Goal: Information Seeking & Learning: Learn about a topic

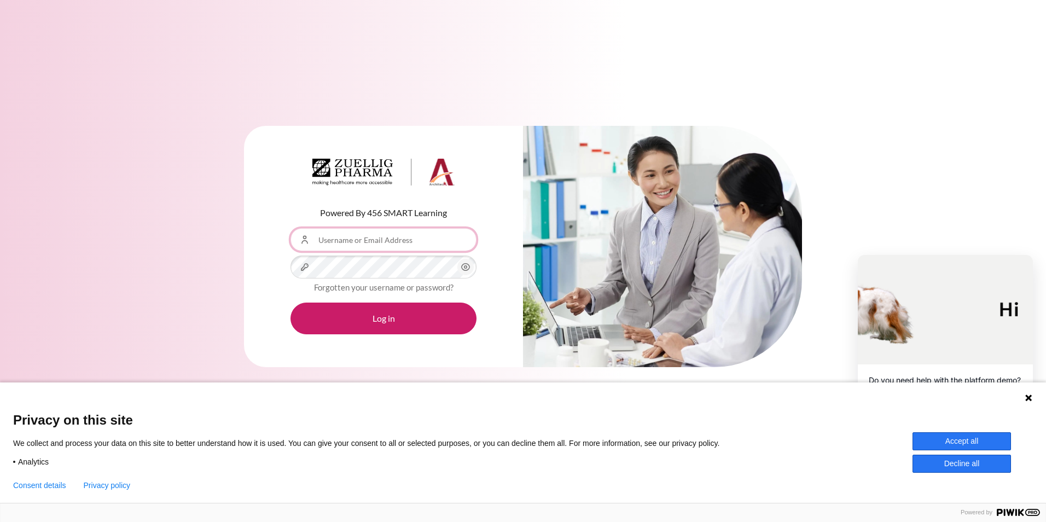
click at [392, 247] on input "Username or Email Address" at bounding box center [384, 239] width 186 height 23
type input "[EMAIL_ADDRESS][DOMAIN_NAME]"
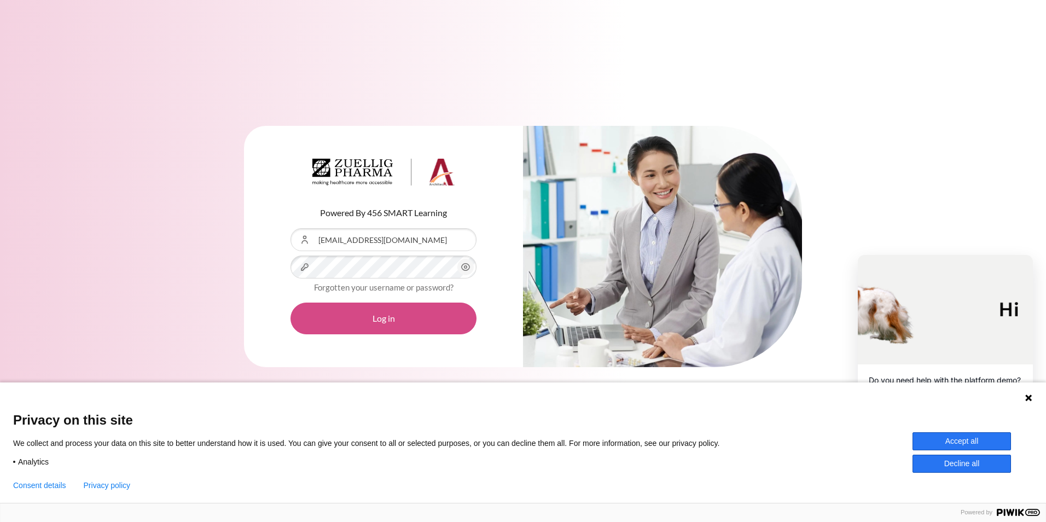
click at [396, 315] on button "Log in" at bounding box center [384, 319] width 186 height 32
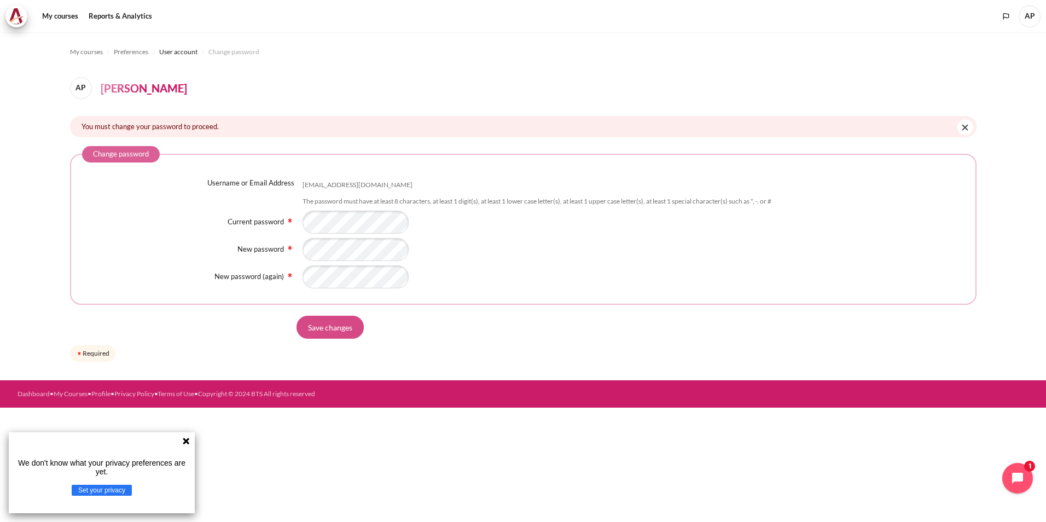
click at [323, 328] on input "Save changes" at bounding box center [330, 327] width 67 height 23
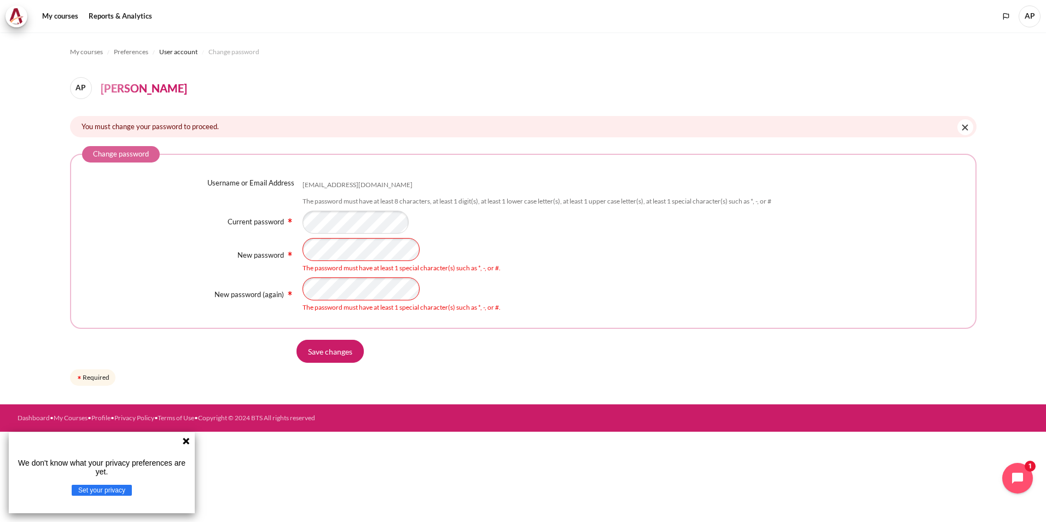
click at [291, 257] on img "Content" at bounding box center [290, 254] width 9 height 9
click at [329, 347] on input "Save changes" at bounding box center [330, 351] width 67 height 23
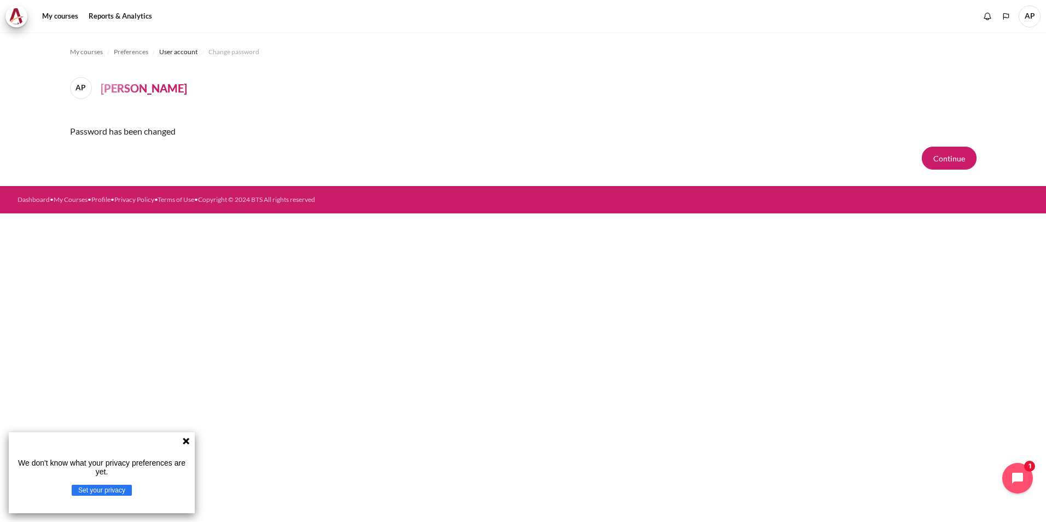
click at [185, 443] on icon at bounding box center [186, 441] width 7 height 7
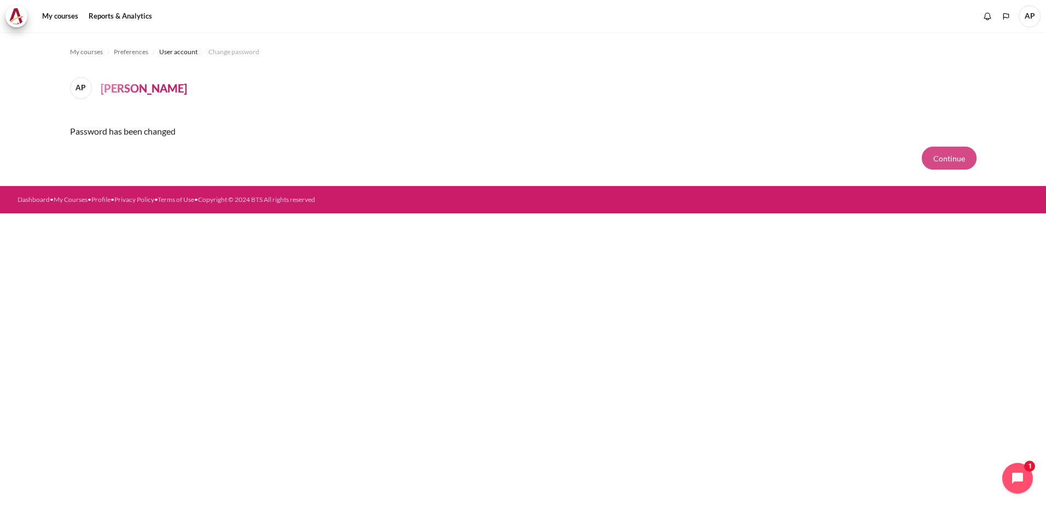
click at [945, 163] on button "Continue" at bounding box center [949, 158] width 55 height 23
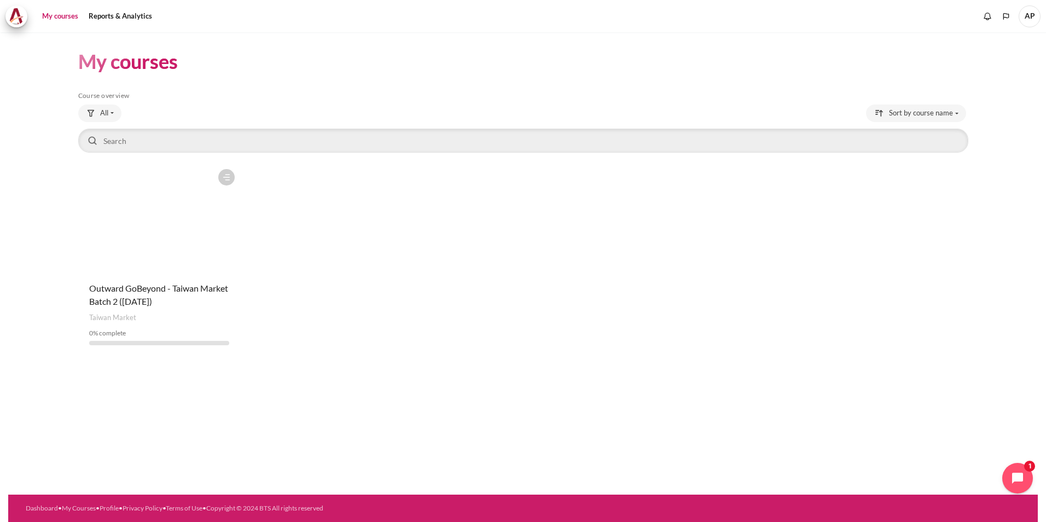
click at [210, 253] on figure "Content" at bounding box center [159, 218] width 163 height 109
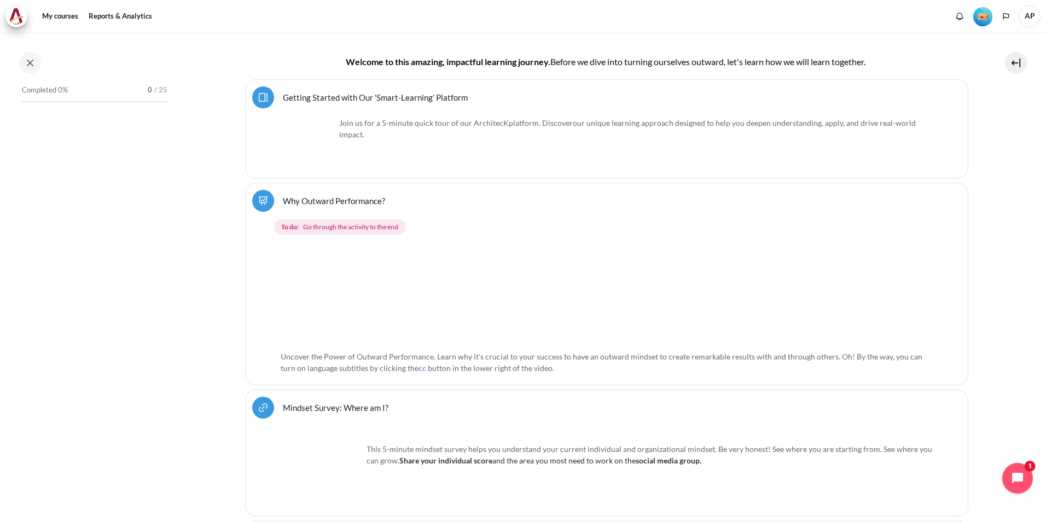
scroll to position [304, 0]
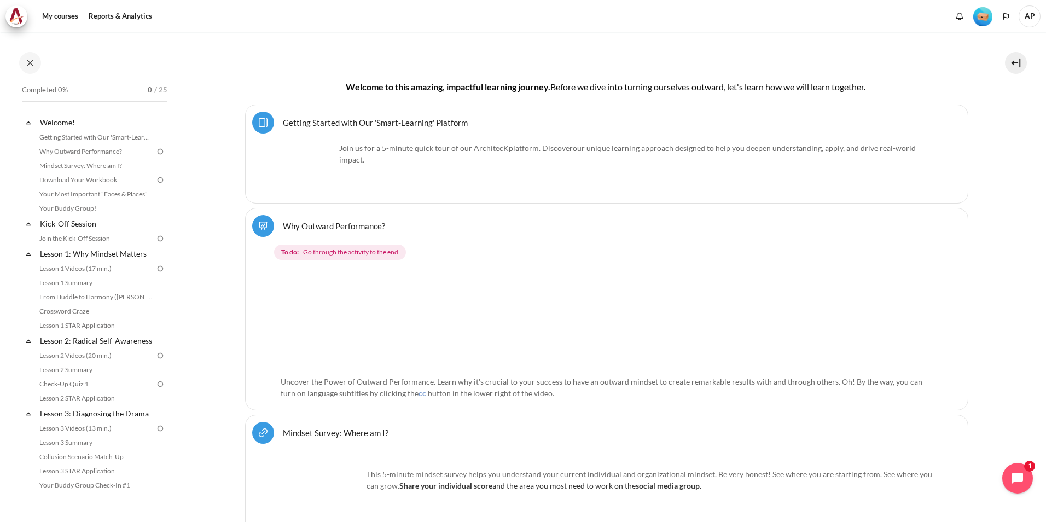
click at [283, 123] on link "Getting Started with Our 'Smart-Learning' Platform Page" at bounding box center [375, 122] width 185 height 10
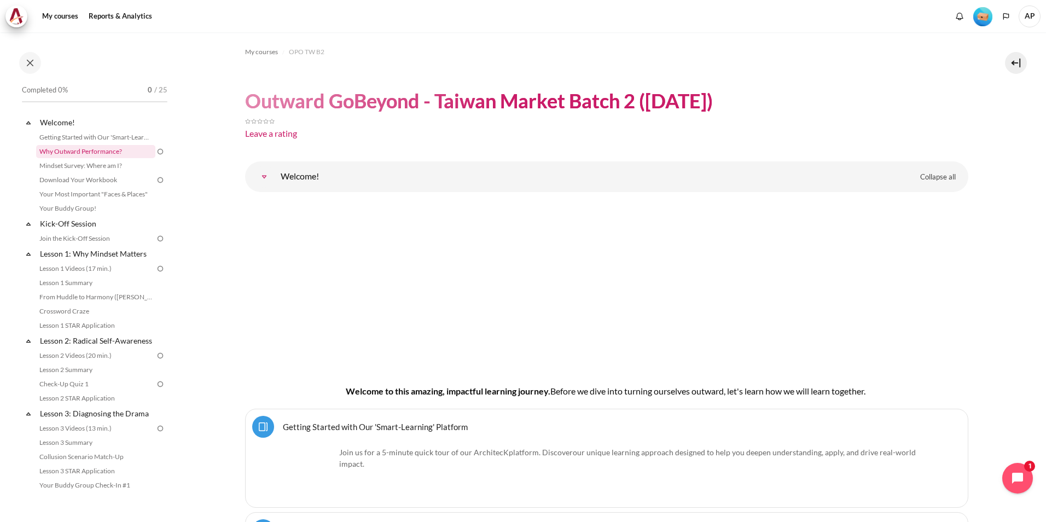
click at [119, 152] on link "Why Outward Performance?" at bounding box center [95, 151] width 119 height 13
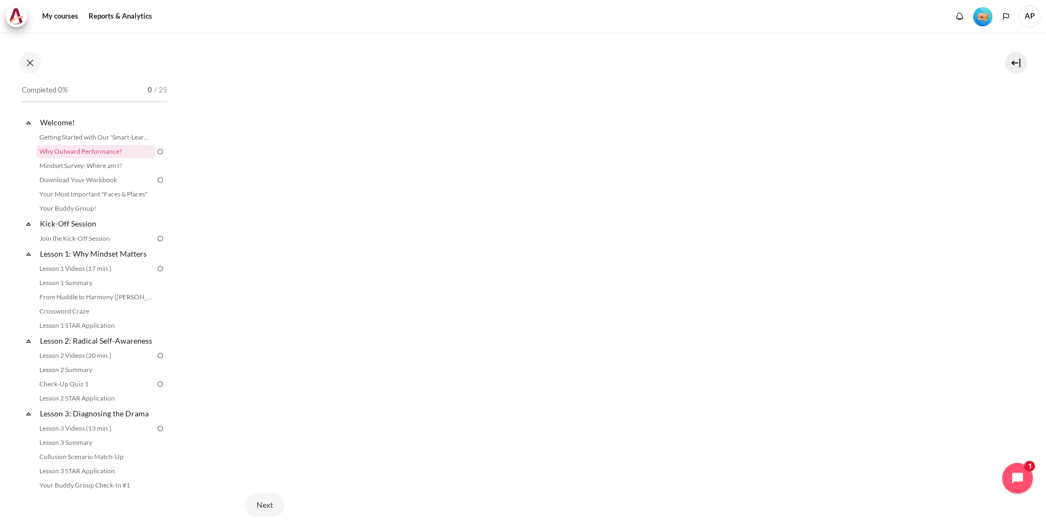
scroll to position [342, 0]
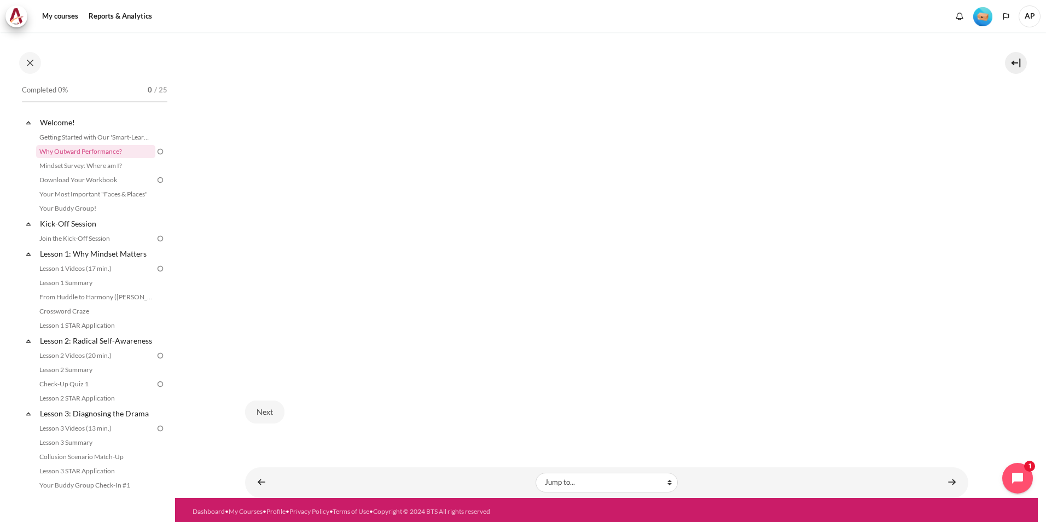
click at [855, 416] on div "Next" at bounding box center [607, 412] width 724 height 45
click at [277, 409] on button "Next" at bounding box center [264, 412] width 39 height 23
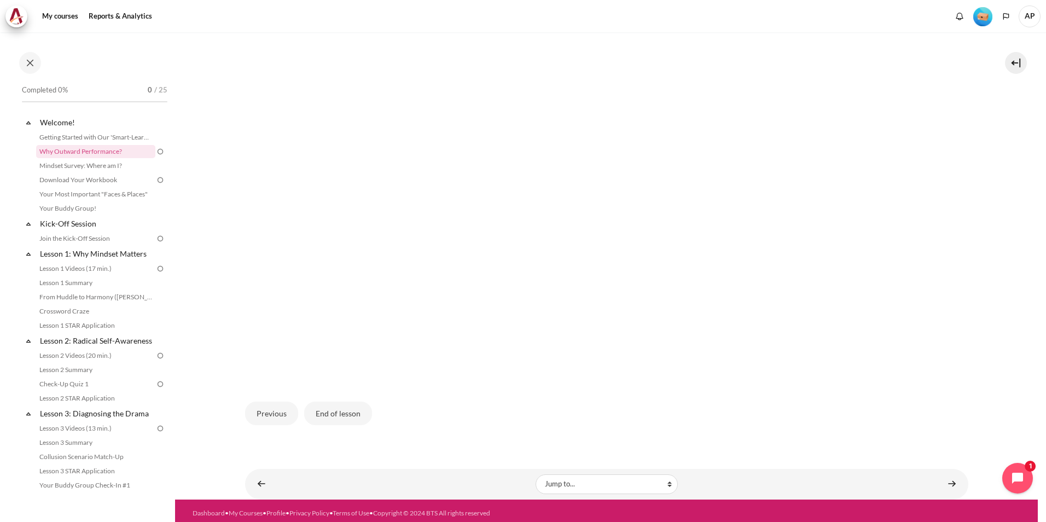
scroll to position [354, 0]
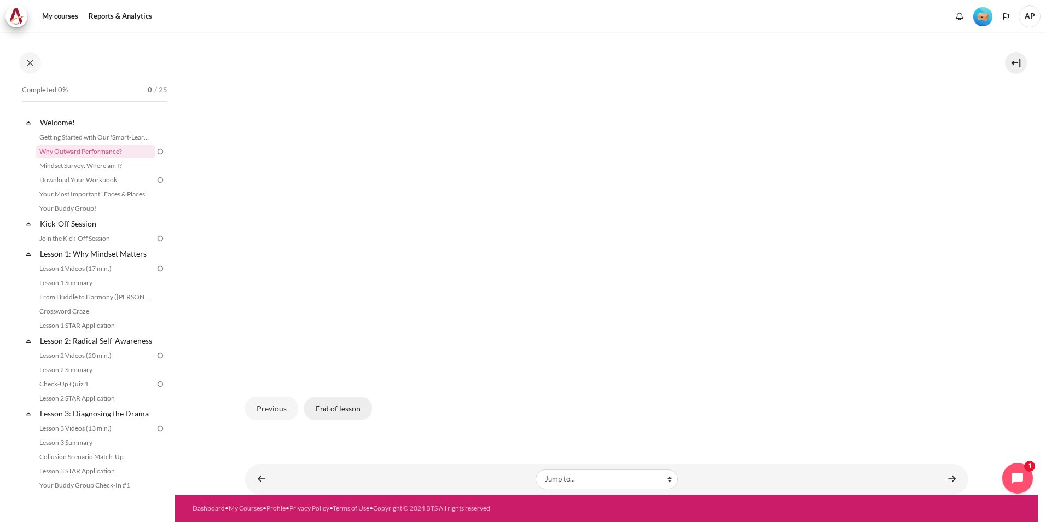
click at [320, 416] on button "End of lesson" at bounding box center [338, 408] width 68 height 23
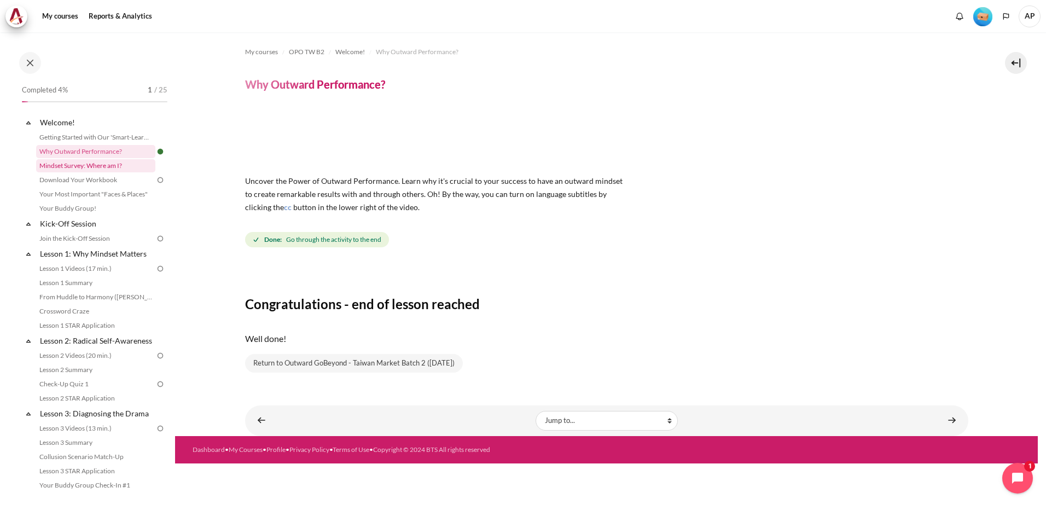
click at [119, 166] on link "Mindset Survey: Where am I?" at bounding box center [95, 165] width 119 height 13
click at [114, 183] on link "Download Your Workbook" at bounding box center [95, 180] width 119 height 13
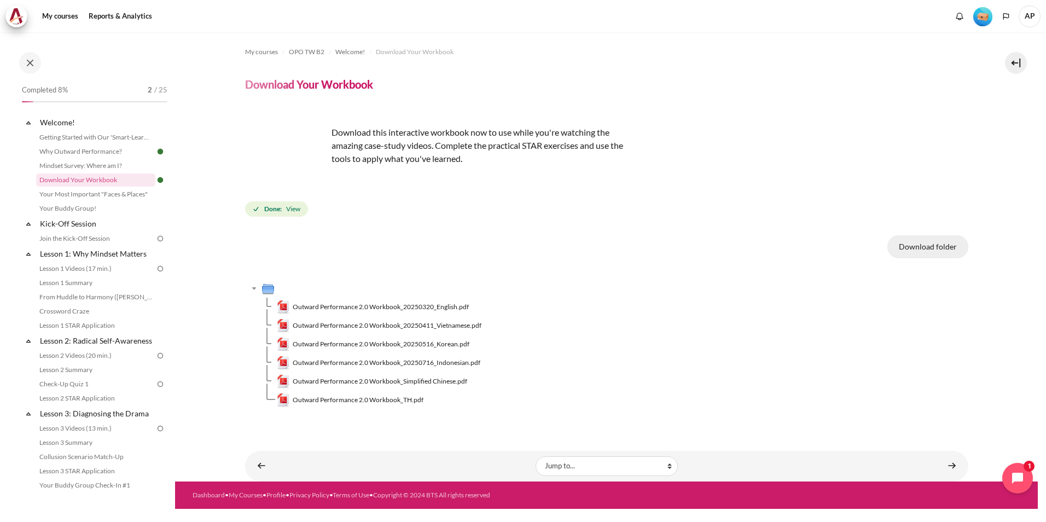
click at [898, 248] on button "Download folder" at bounding box center [928, 246] width 81 height 23
